Goal: Information Seeking & Learning: Learn about a topic

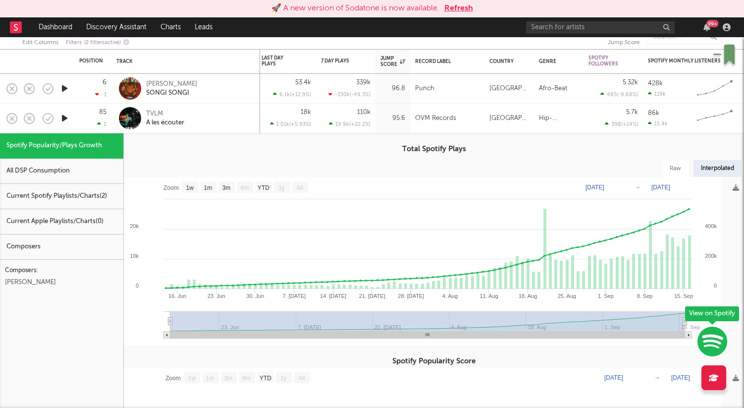
select select "1w"
click at [171, 86] on div "[PERSON_NAME]" at bounding box center [171, 84] width 51 height 9
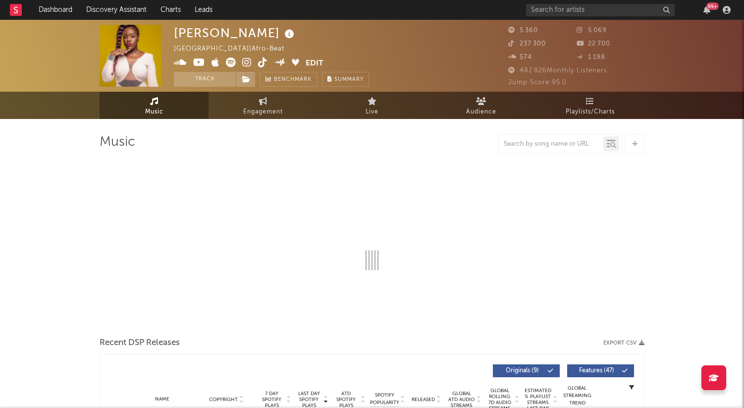
select select "1w"
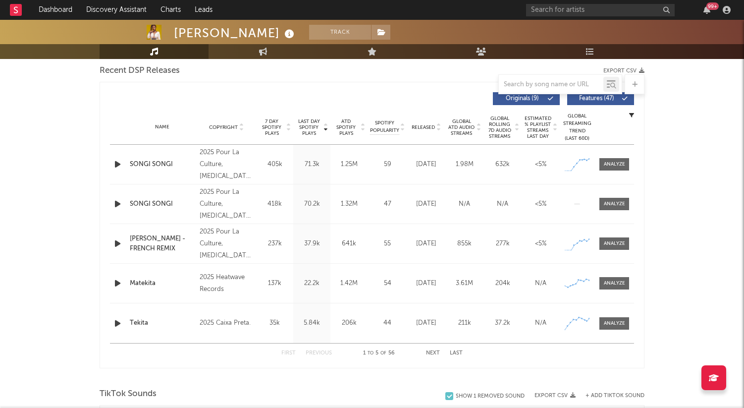
scroll to position [353, 0]
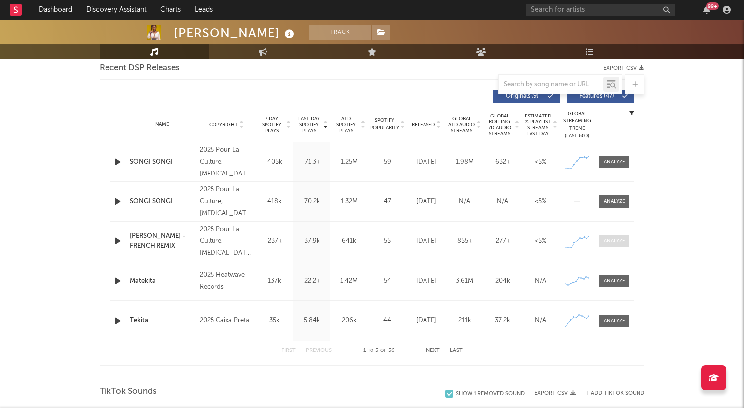
click at [609, 236] on span at bounding box center [614, 241] width 30 height 12
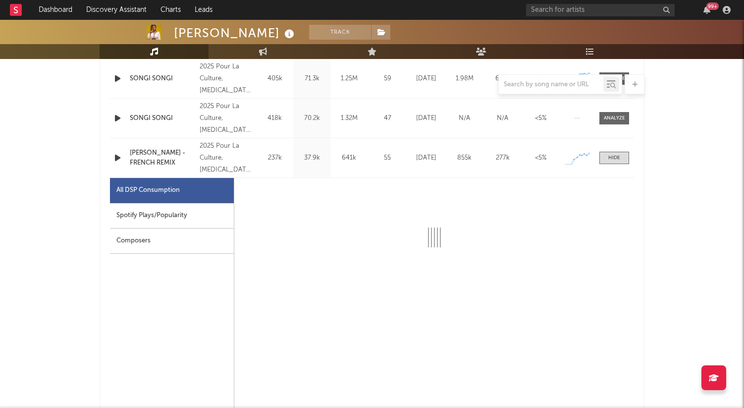
scroll to position [442, 0]
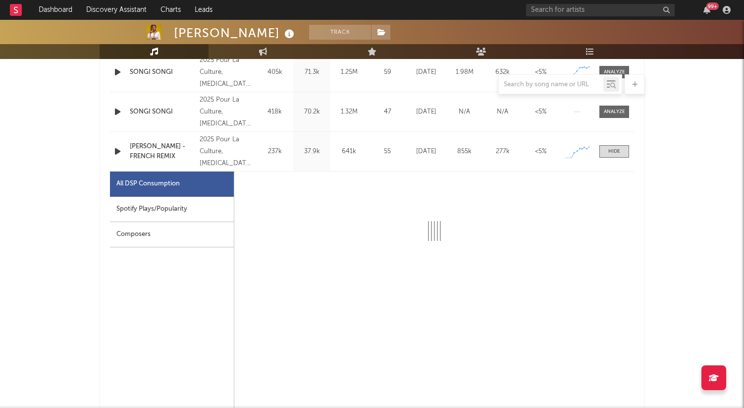
select select "1w"
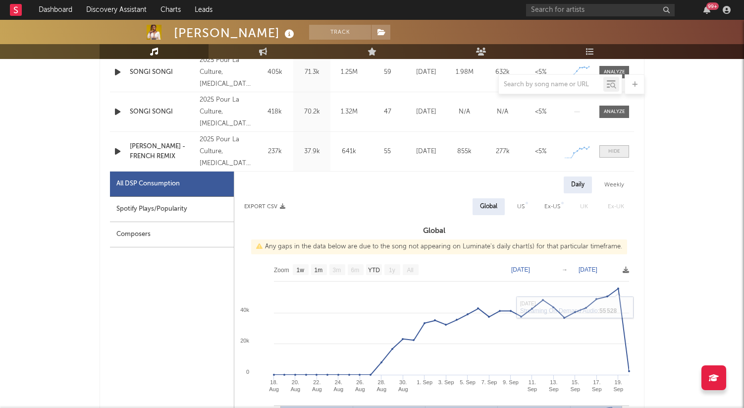
click at [619, 148] on div at bounding box center [614, 151] width 12 height 7
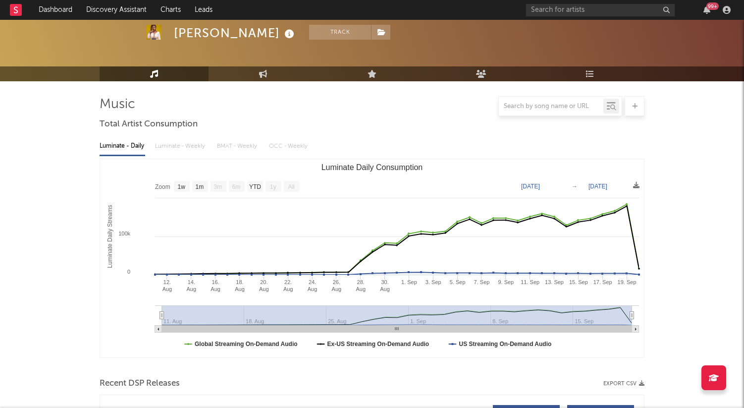
scroll to position [0, 0]
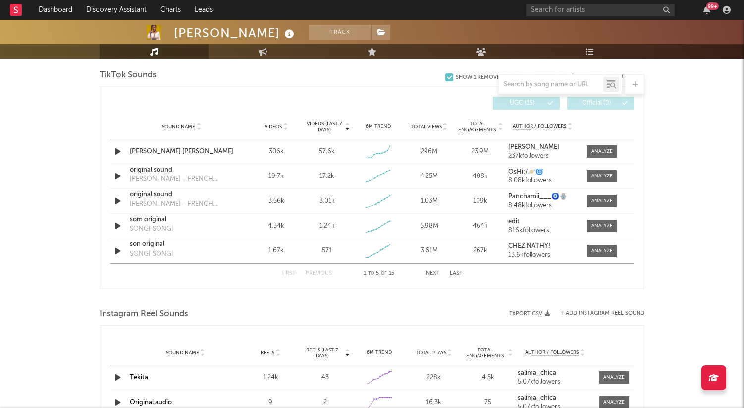
scroll to position [665, 0]
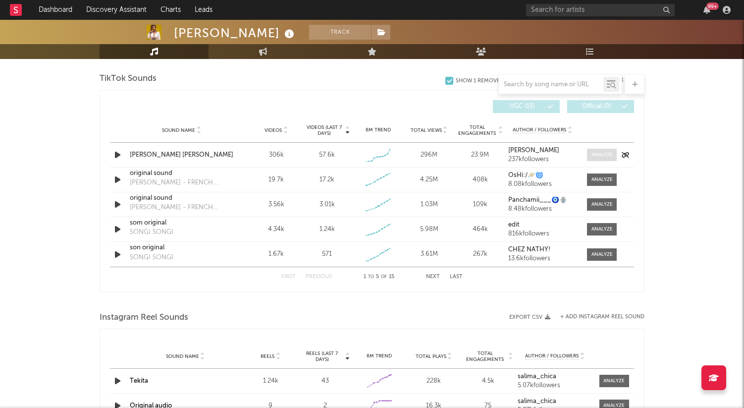
click at [607, 160] on span at bounding box center [602, 155] width 30 height 12
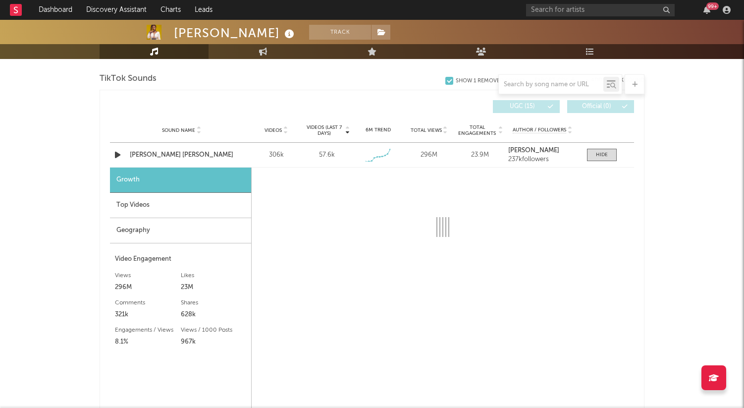
select select "1w"
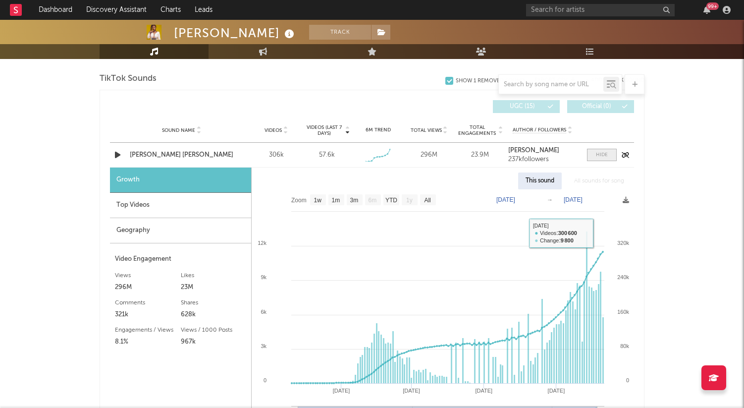
click at [595, 156] on span at bounding box center [602, 155] width 30 height 12
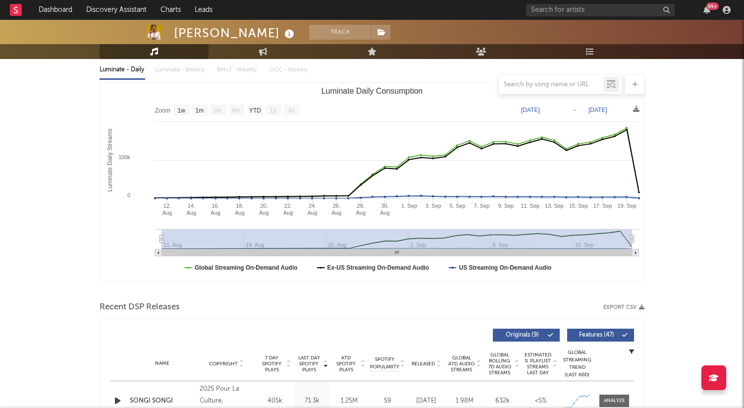
scroll to position [0, 0]
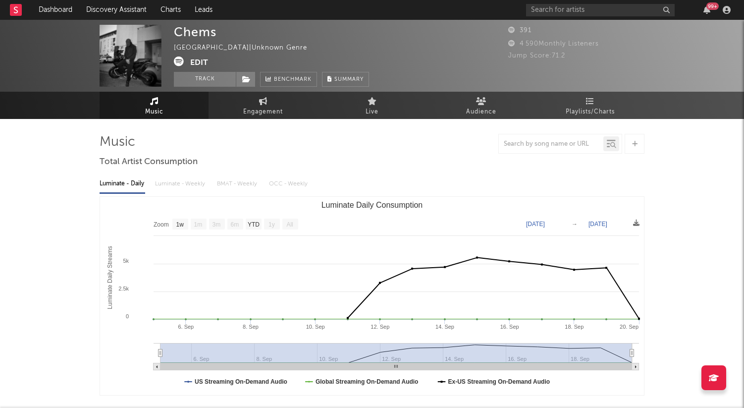
select select "1w"
